Goal: Information Seeking & Learning: Learn about a topic

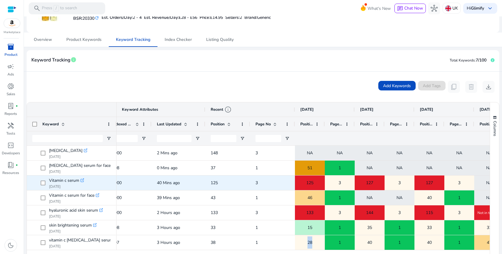
scroll to position [109, 0]
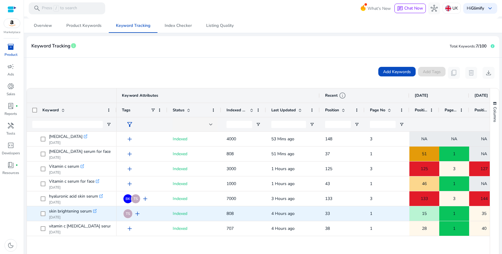
click at [325, 214] on div "33" at bounding box center [342, 214] width 45 height 15
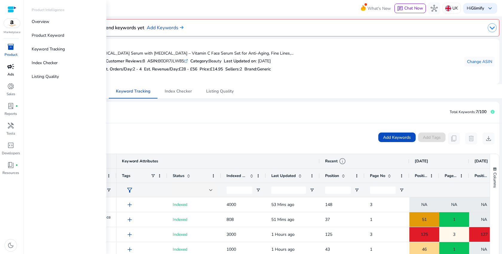
click at [10, 73] on p "Ads" at bounding box center [10, 74] width 7 height 5
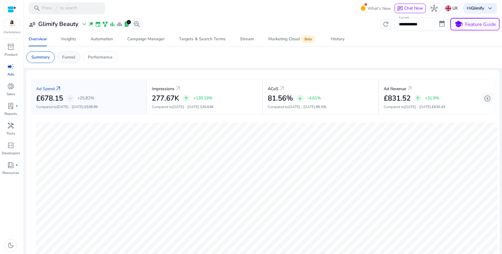
click at [67, 57] on p "Funnel" at bounding box center [68, 57] width 13 height 6
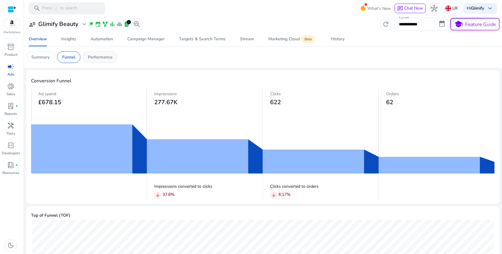
click at [97, 63] on div "Performance" at bounding box center [100, 57] width 35 height 12
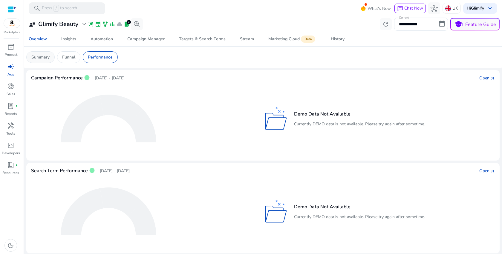
click at [41, 58] on p "Summary" at bounding box center [40, 57] width 18 height 6
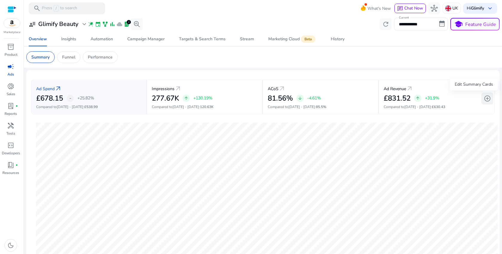
click at [487, 99] on span "add_circle" at bounding box center [487, 98] width 7 height 7
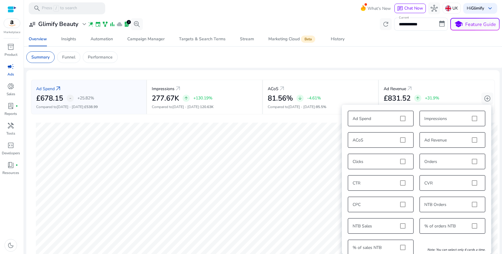
click at [472, 119] on div "Ad Spend Impressions ACoS Ad Revenue Clicks Orders CTR CVR CPC NTB Orders NTB S…" at bounding box center [416, 183] width 143 height 151
click at [395, 117] on div "Ad Spend Impressions ACoS Ad Revenue Clicks Orders CTR CVR CPC NTB Orders NTB S…" at bounding box center [416, 183] width 143 height 151
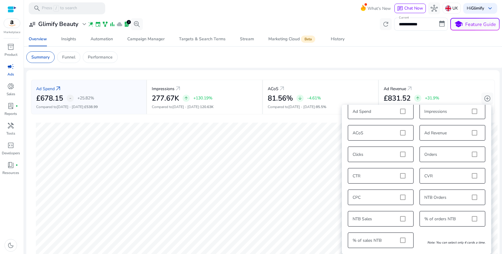
click at [402, 195] on div "Ad Spend Impressions ACoS Ad Revenue Clicks Orders CTR CVR CPC NTB Orders NTB S…" at bounding box center [416, 176] width 143 height 151
click at [402, 216] on div "Ad Spend Impressions ACoS Ad Revenue Clicks Orders CTR CVR CPC NTB Orders NTB S…" at bounding box center [416, 176] width 143 height 151
click at [400, 114] on div "Ad Spend Impressions ACoS Ad Revenue Clicks Orders CTR CVR CPC NTB Orders NTB S…" at bounding box center [416, 176] width 143 height 151
click at [435, 74] on mat-card "Ad Spend arrow_outward £678.15 - +25.82% Compared to [DATE] - [DATE] : £538.99 …" at bounding box center [262, 167] width 473 height 195
click at [432, 91] on div "Ad Revenue arrow_outward" at bounding box center [437, 88] width 106 height 11
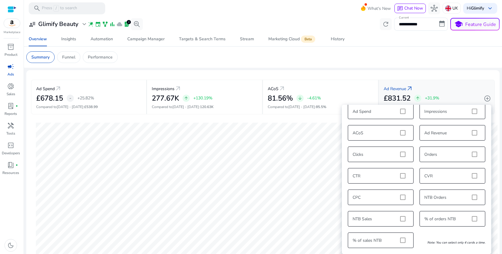
drag, startPoint x: 442, startPoint y: 91, endPoint x: 380, endPoint y: 93, distance: 62.5
click at [379, 93] on div "Ad Revenue arrow_outward £831.52 arrow_upward +31.9% Compared to [DATE] - [DATE…" at bounding box center [437, 97] width 116 height 35
click at [372, 91] on div "ACoS arrow_outward 81.56% arrow_downward -4.61% Compared to [DATE] - [DATE] : 8…" at bounding box center [321, 97] width 116 height 35
click at [487, 100] on span "add_circle" at bounding box center [487, 98] width 7 height 7
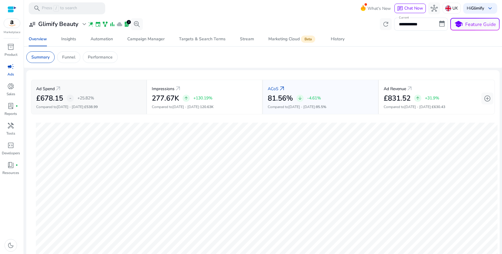
scroll to position [0, 0]
click at [107, 84] on div "Ad Spend arrow_outward" at bounding box center [88, 88] width 105 height 11
click at [207, 91] on div "Impressions arrow_outward" at bounding box center [205, 88] width 106 height 11
click at [338, 92] on div "ACoS arrow_outward" at bounding box center [321, 88] width 106 height 11
click at [103, 58] on p "Performance" at bounding box center [100, 57] width 25 height 6
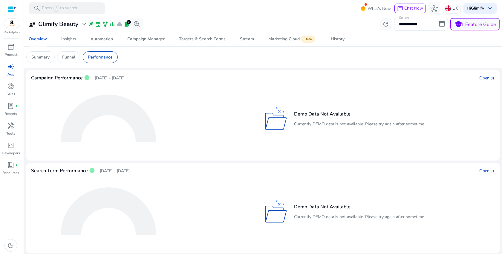
scroll to position [56, 0]
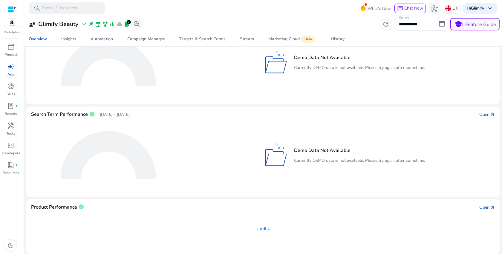
click at [372, 160] on p "Currently DEMO data is not available. Please try again after sometime." at bounding box center [359, 161] width 131 height 6
click at [485, 115] on div "Open" at bounding box center [484, 114] width 10 height 6
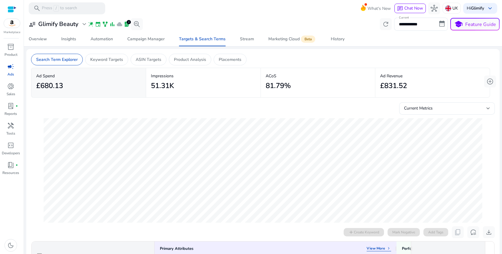
click at [200, 91] on div "51.31K" at bounding box center [203, 85] width 105 height 13
click at [301, 81] on div "81.79%" at bounding box center [318, 85] width 105 height 13
click at [411, 86] on div "£831.52" at bounding box center [432, 85] width 105 height 13
click at [490, 81] on span "add_circle" at bounding box center [490, 81] width 7 height 7
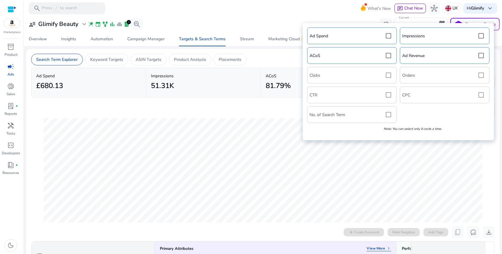
click at [481, 73] on div "Ad Spend Impressions ACoS Ad Revenue Clicks Orders CTR CPC No. of Search Term N…" at bounding box center [398, 81] width 185 height 111
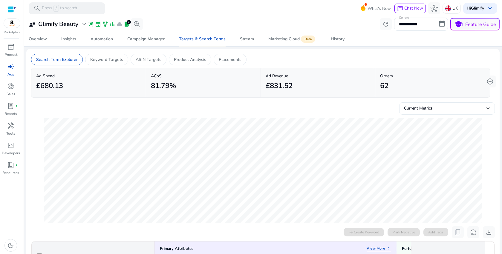
click at [446, 103] on div "Current Metrics" at bounding box center [447, 109] width 86 height 12
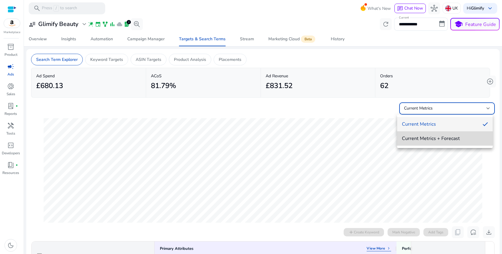
click at [436, 134] on mat-option "Current Metrics + Forecast" at bounding box center [445, 139] width 96 height 14
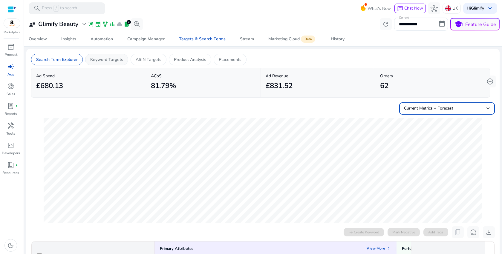
click at [108, 64] on div "Keyword Targets" at bounding box center [106, 60] width 43 height 12
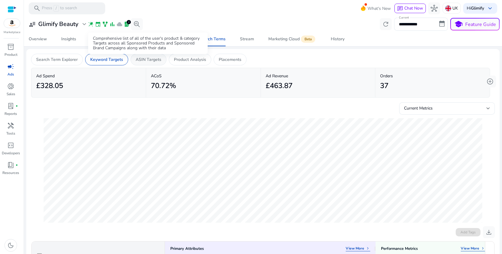
click at [152, 62] on p "ASIN Targets" at bounding box center [149, 59] width 26 height 6
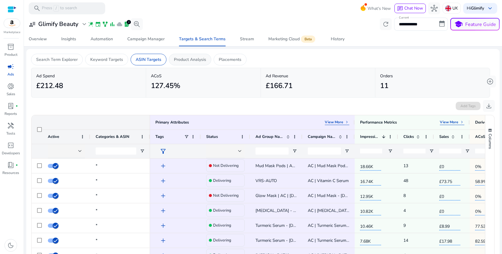
click at [202, 64] on div "Product Analysis" at bounding box center [190, 60] width 42 height 12
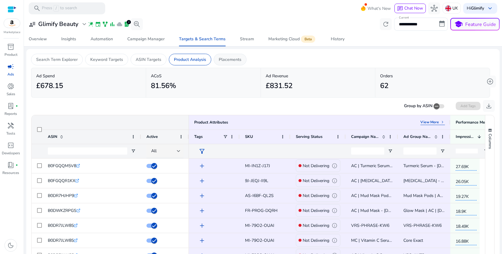
click at [231, 64] on div "Placements" at bounding box center [230, 60] width 33 height 12
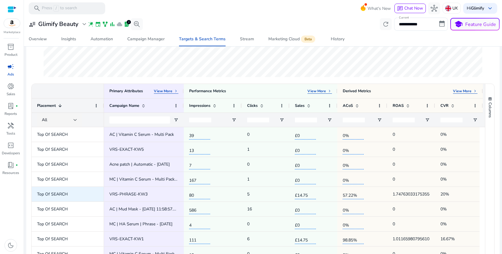
scroll to position [4, 0]
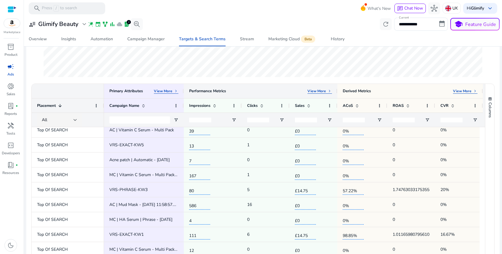
click at [320, 90] on p "View More" at bounding box center [317, 91] width 19 height 5
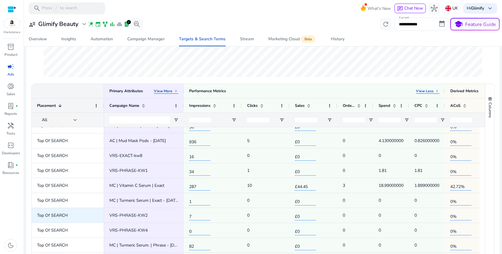
scroll to position [0, 0]
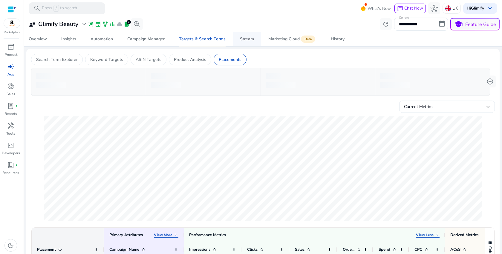
click at [240, 41] on div "Stream" at bounding box center [247, 39] width 14 height 4
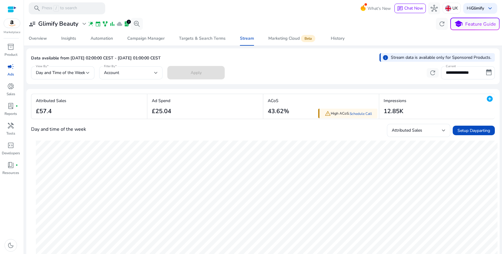
click at [128, 75] on div "Account" at bounding box center [129, 73] width 50 height 7
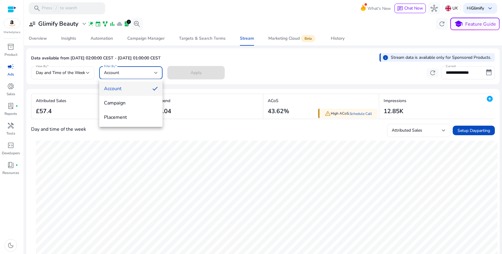
click at [128, 75] on div at bounding box center [251, 127] width 502 height 254
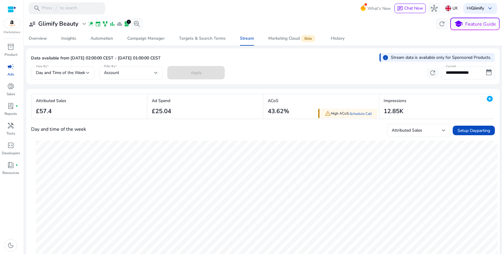
click at [128, 75] on div "Account" at bounding box center [129, 73] width 50 height 7
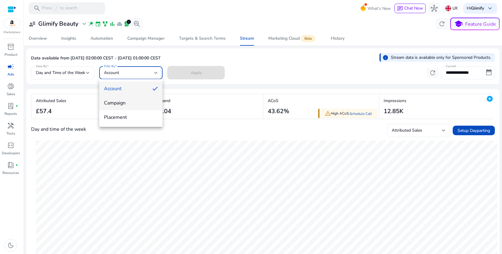
click at [117, 103] on span "Campaign" at bounding box center [131, 103] width 54 height 7
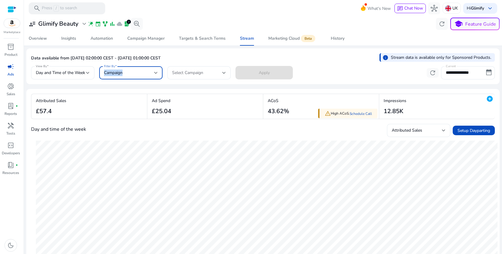
click at [147, 70] on div "Campaign" at bounding box center [129, 73] width 50 height 7
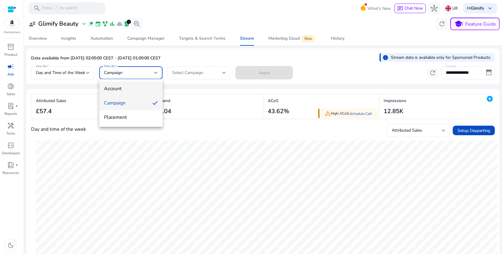
click at [135, 85] on mat-option "Account" at bounding box center [130, 89] width 63 height 14
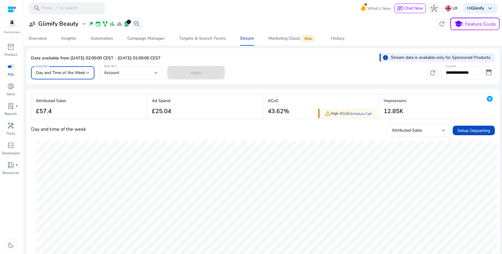
click at [84, 73] on span "Day and Time of the Week" at bounding box center [60, 73] width 49 height 6
click at [84, 73] on div at bounding box center [251, 127] width 502 height 254
click at [193, 97] on div "Ad Spend £25.04" at bounding box center [205, 106] width 116 height 25
click at [44, 39] on div "Overview" at bounding box center [38, 38] width 18 height 4
